Goal: Transaction & Acquisition: Download file/media

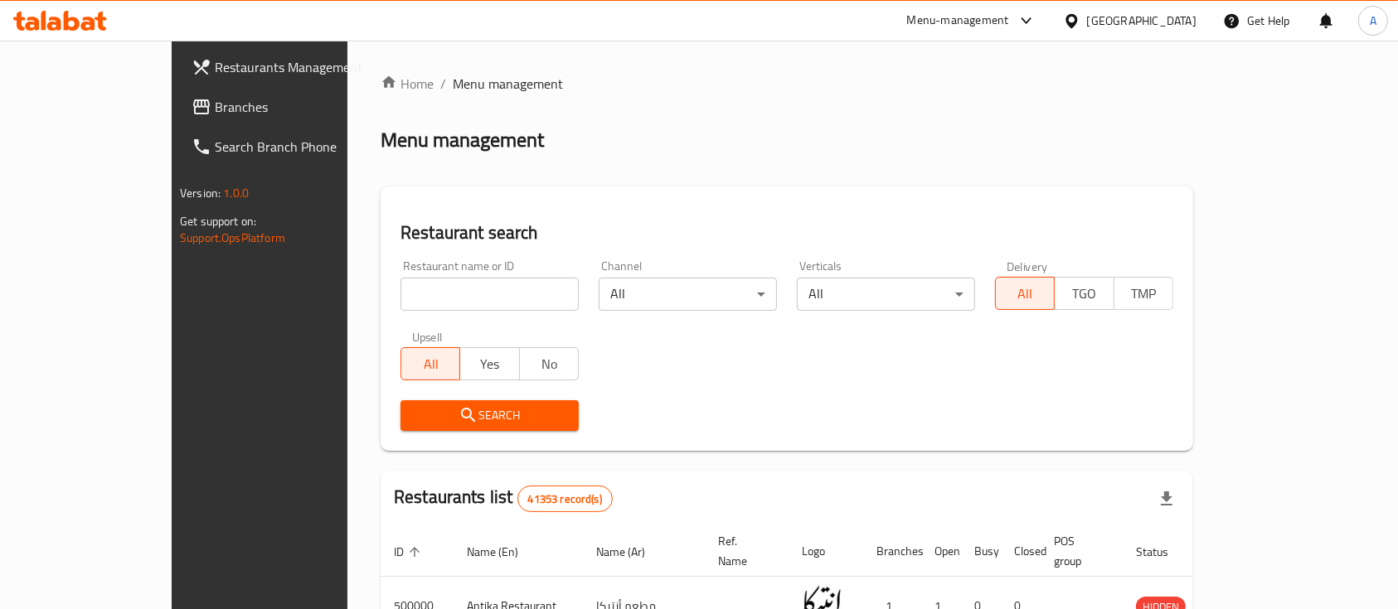
click at [215, 109] on span "Branches" at bounding box center [303, 107] width 177 height 20
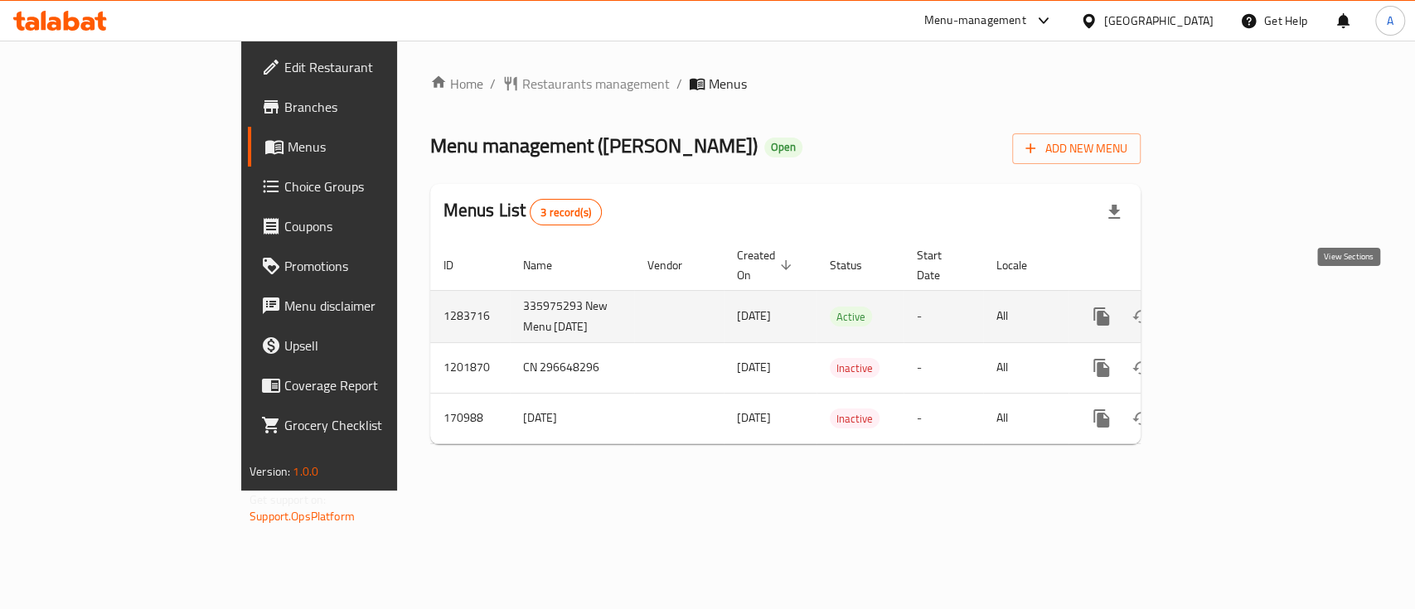
click at [1241, 302] on link "enhanced table" at bounding box center [1221, 317] width 40 height 40
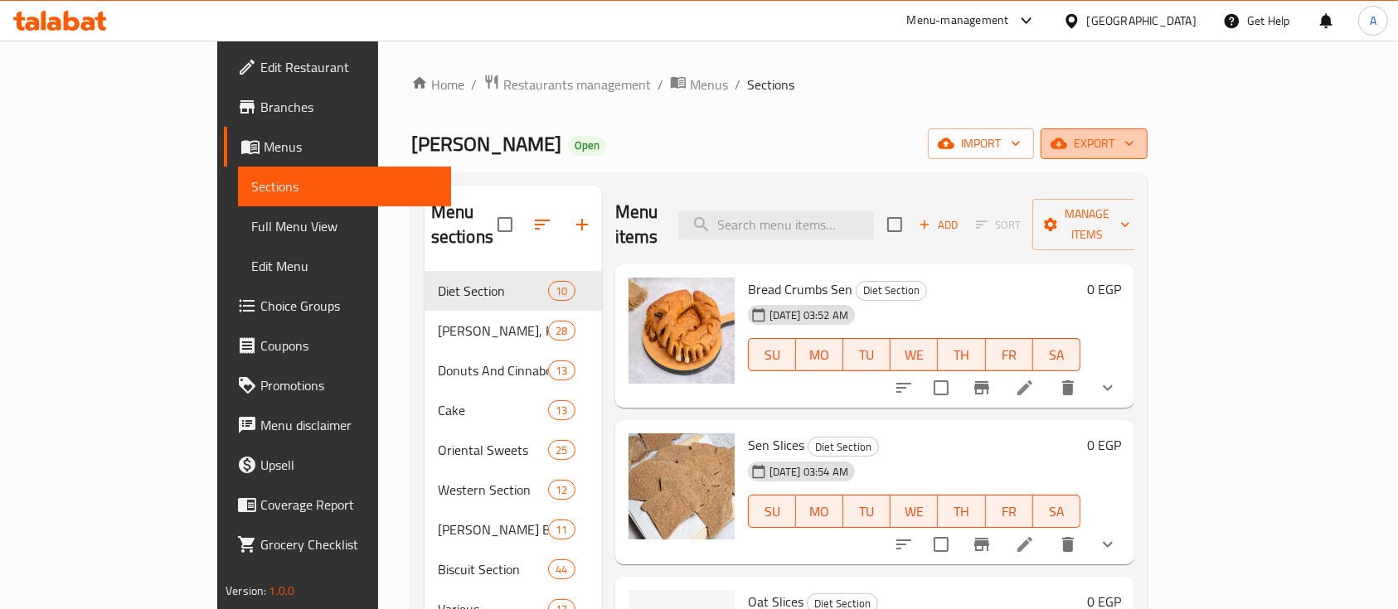
click at [1138, 143] on icon "button" at bounding box center [1129, 143] width 17 height 17
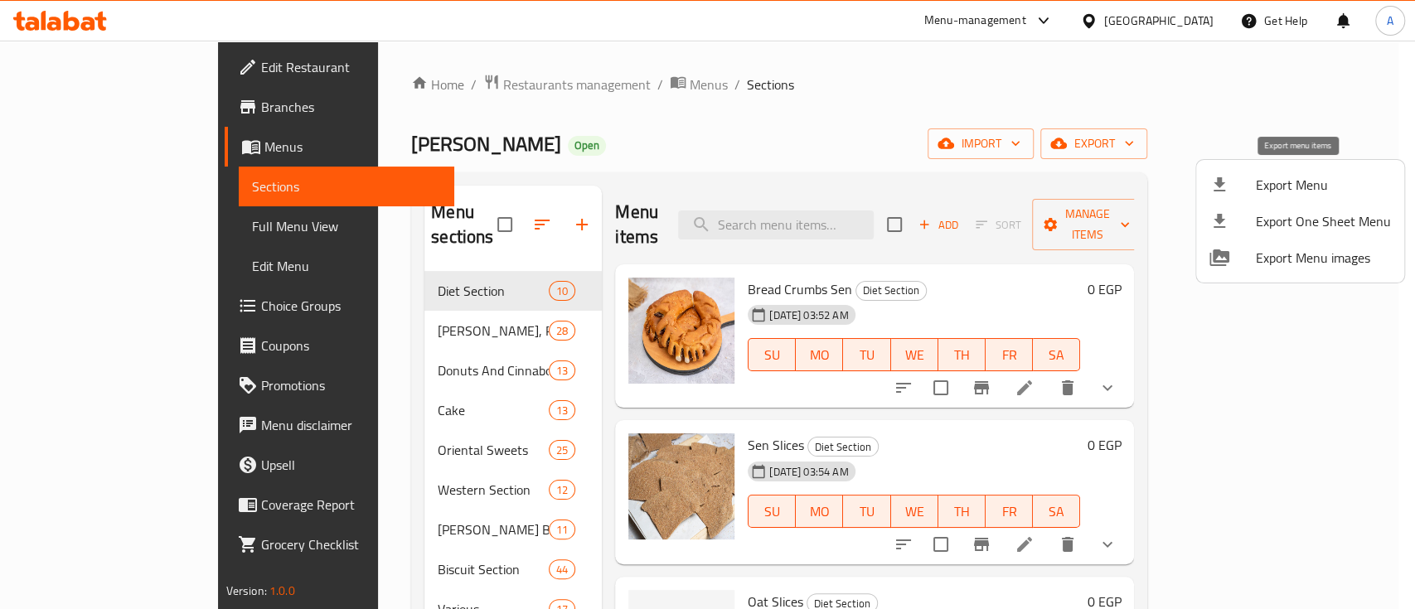
click at [1274, 182] on span "Export Menu" at bounding box center [1323, 185] width 135 height 20
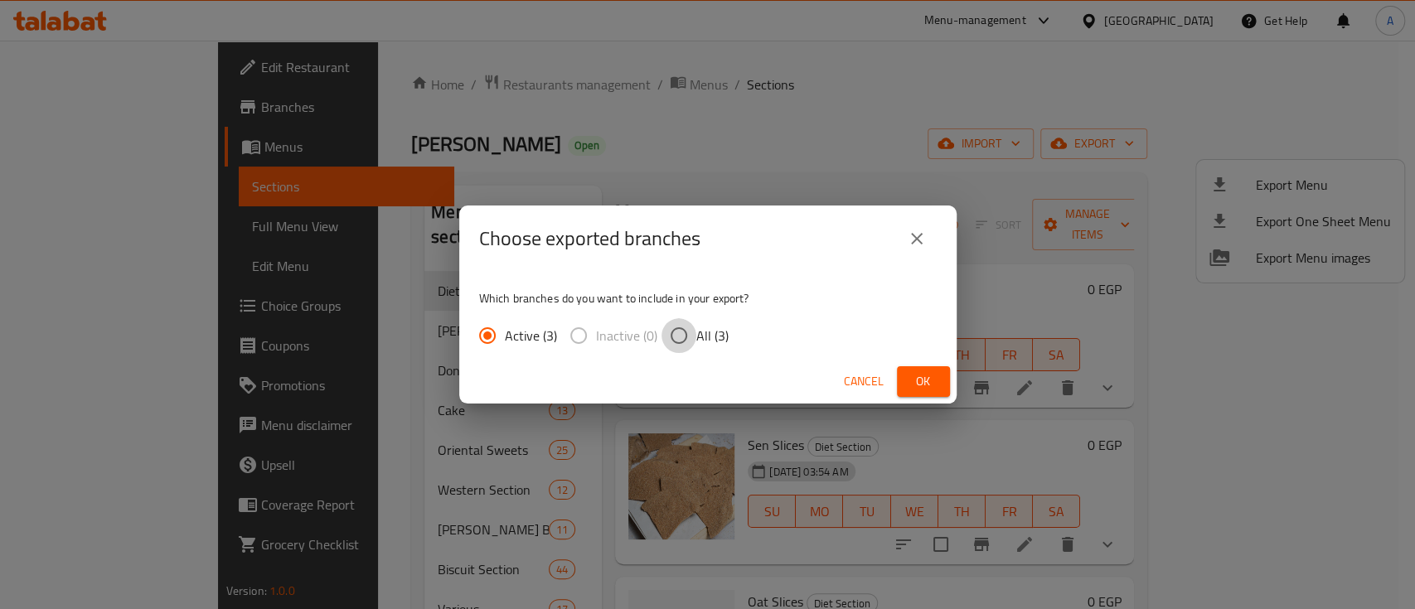
click at [677, 329] on input "All (3)" at bounding box center [679, 335] width 35 height 35
radio input "true"
click at [497, 331] on input "Active (3)" at bounding box center [487, 335] width 35 height 35
radio input "true"
click at [918, 386] on span "Ok" at bounding box center [923, 381] width 27 height 21
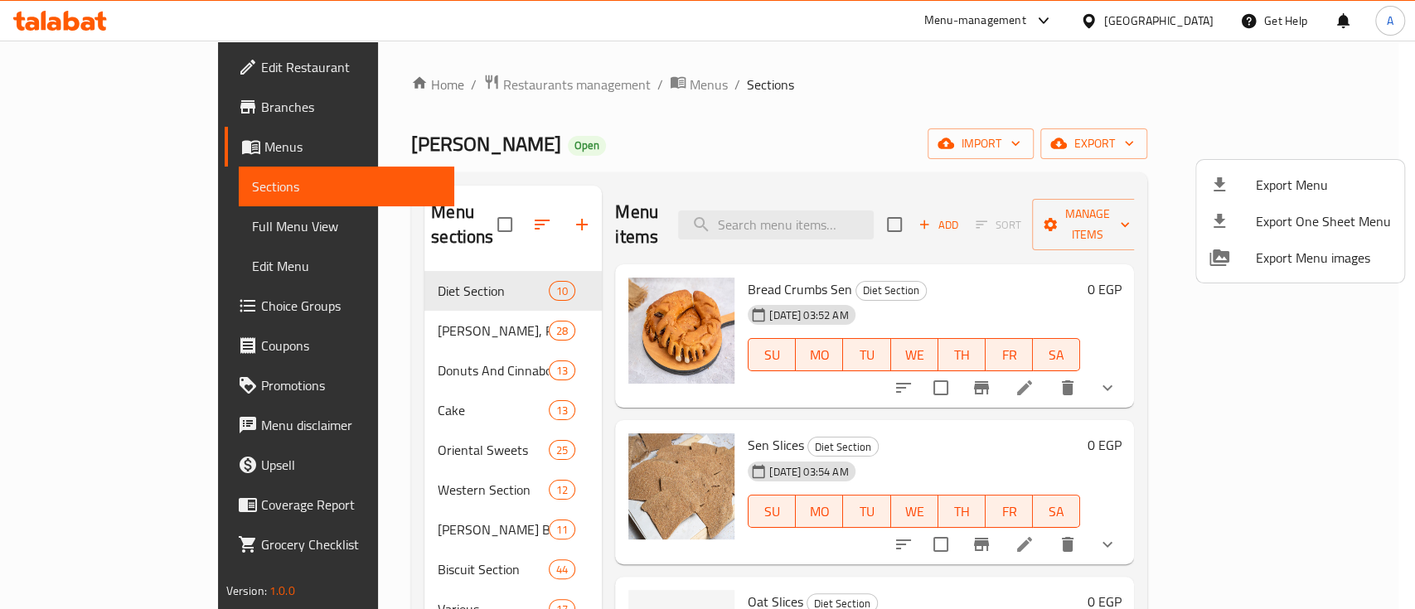
click at [882, 84] on div at bounding box center [707, 304] width 1415 height 609
